Goal: Information Seeking & Learning: Find specific fact

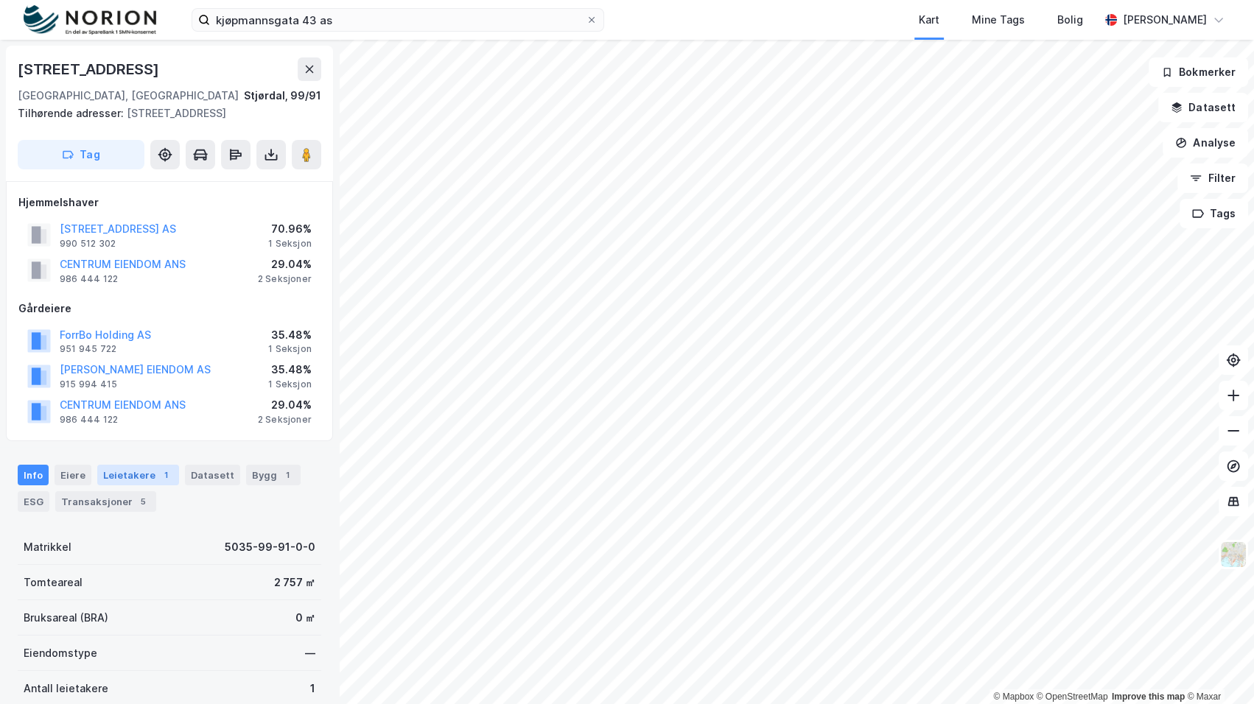
click at [146, 468] on div "Leietakere 1" at bounding box center [138, 475] width 82 height 21
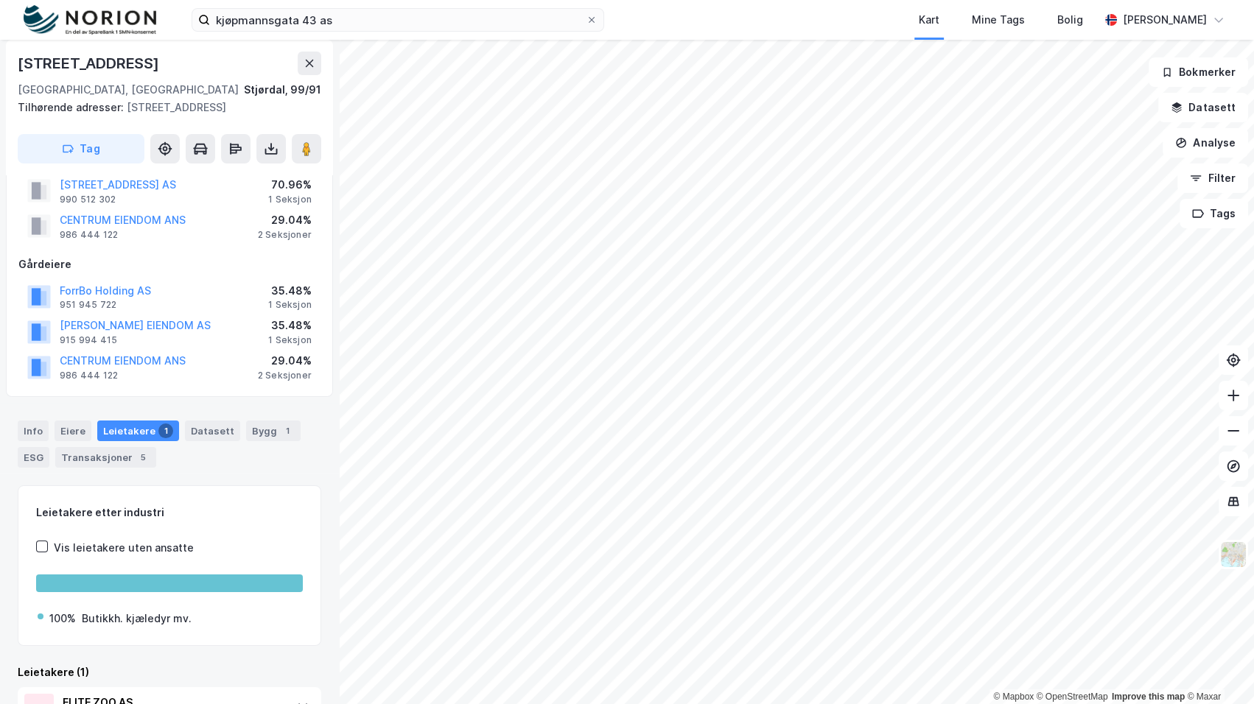
scroll to position [123, 0]
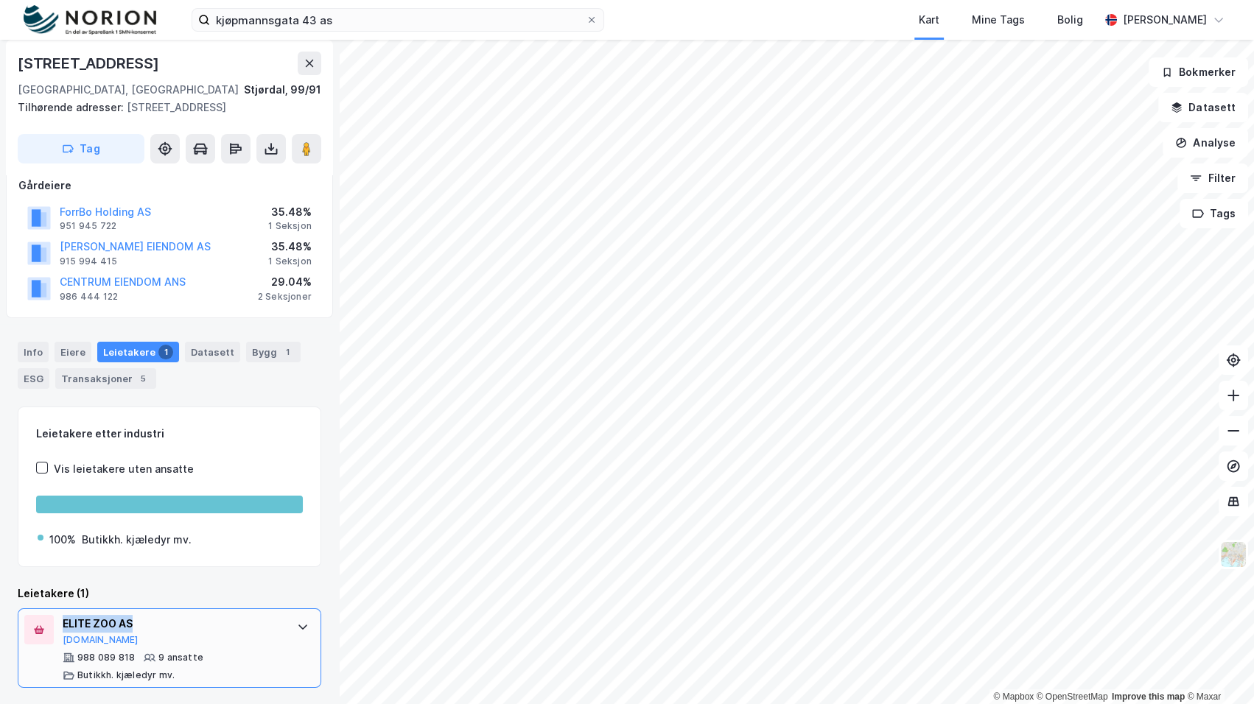
drag, startPoint x: 135, startPoint y: 623, endPoint x: 47, endPoint y: 622, distance: 87.7
click at [47, 622] on div "ELITE ZOO AS [DOMAIN_NAME] 988 089 818 9 ansatte [PERSON_NAME]. kjæledyr mv." at bounding box center [169, 648] width 303 height 80
copy div "ELITE ZOO AS"
